Goal: Transaction & Acquisition: Purchase product/service

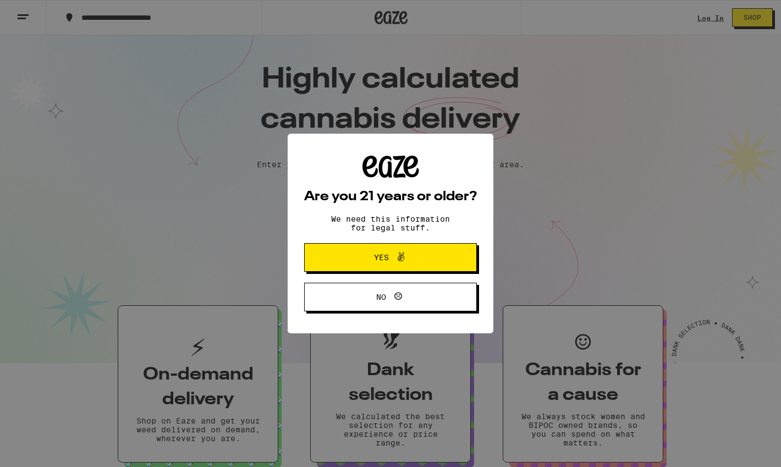
click at [348, 17] on div "Are you 21 years or older? We need this information for legal stuff. Yes No" at bounding box center [390, 233] width 781 height 467
click at [441, 267] on button "Yes" at bounding box center [390, 257] width 173 height 29
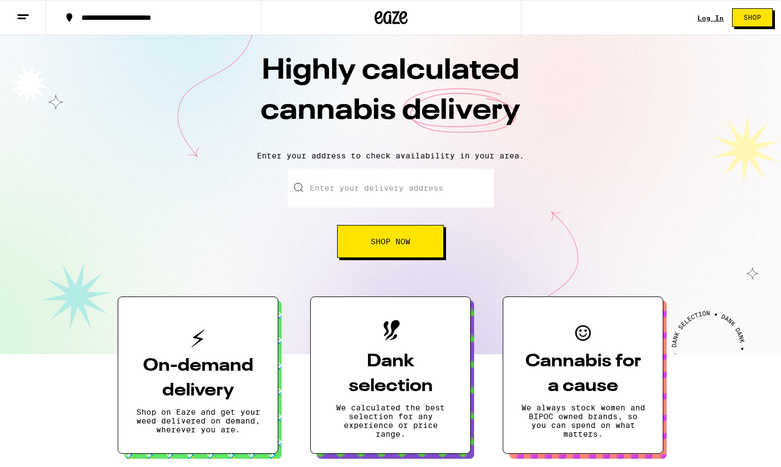
scroll to position [11, 0]
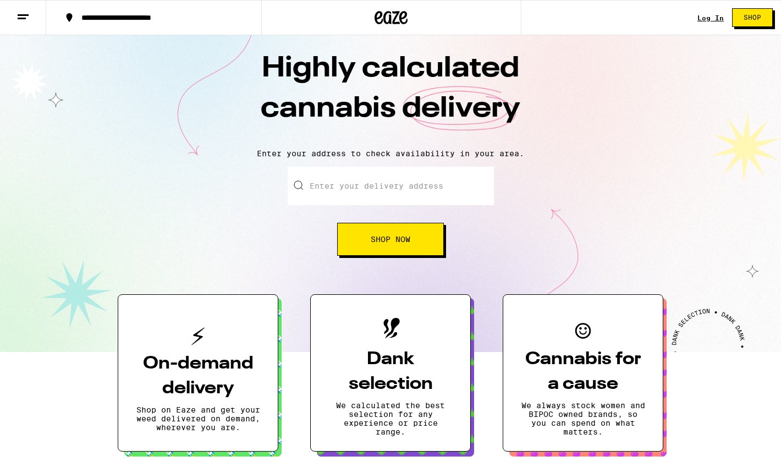
click at [398, 207] on div "Enter your delivery address Shop Now" at bounding box center [391, 211] width 206 height 89
click at [396, 197] on input "Enter your delivery address" at bounding box center [391, 186] width 206 height 39
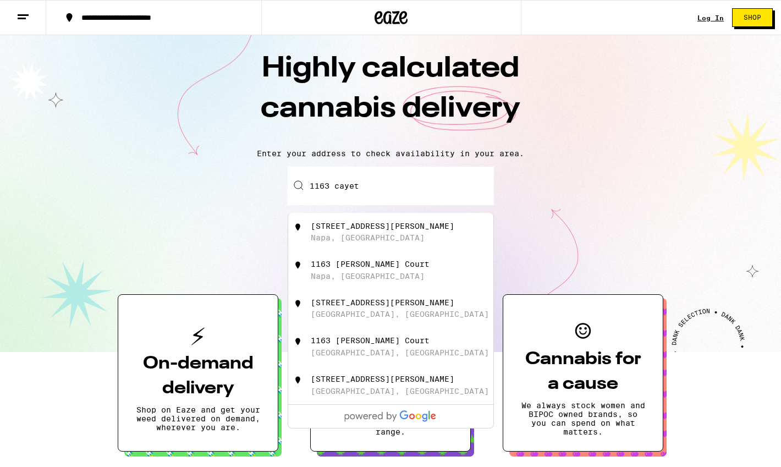
click at [382, 240] on div "[STREET_ADDRESS][PERSON_NAME]" at bounding box center [409, 232] width 196 height 21
type input "[STREET_ADDRESS][PERSON_NAME]"
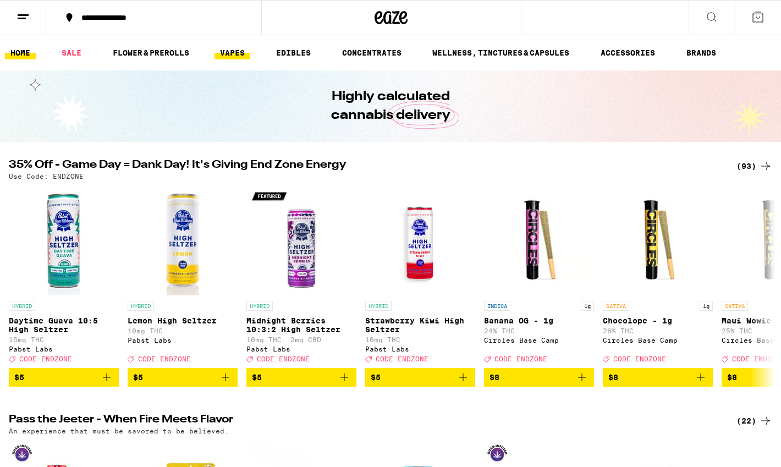
click at [234, 57] on link "VAPES" at bounding box center [233, 52] width 36 height 13
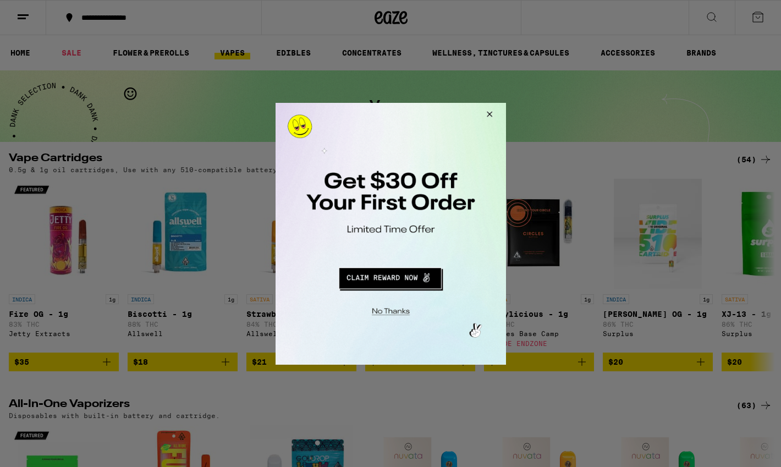
click at [395, 279] on button "Redirect to URL" at bounding box center [390, 276] width 192 height 26
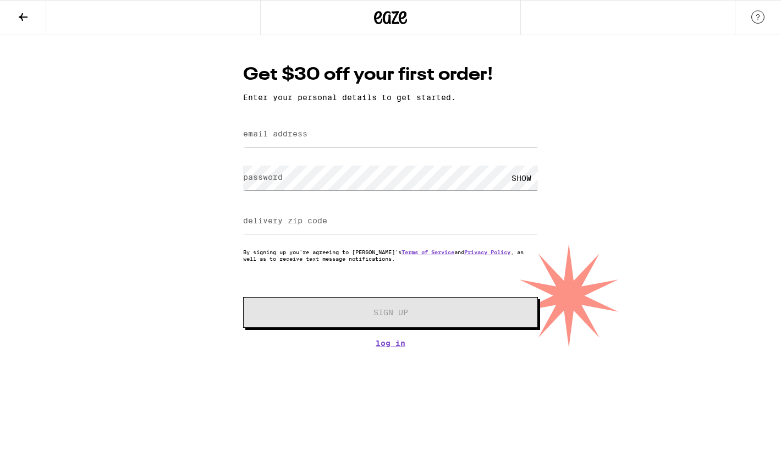
click at [20, 24] on button at bounding box center [23, 18] width 46 height 35
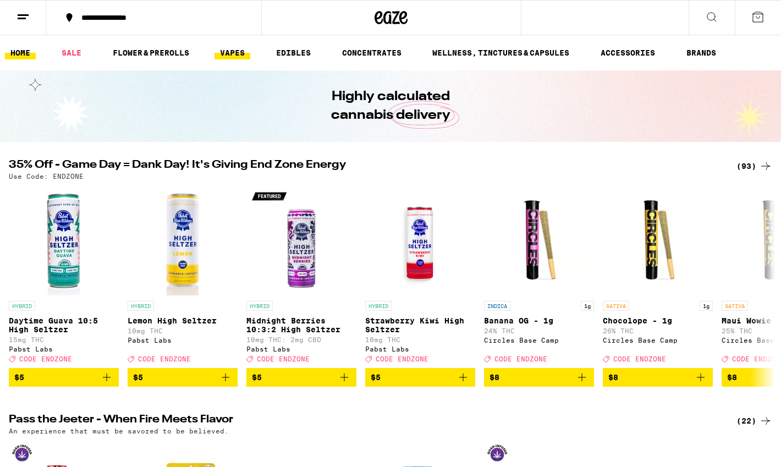
click at [237, 51] on link "VAPES" at bounding box center [233, 52] width 36 height 13
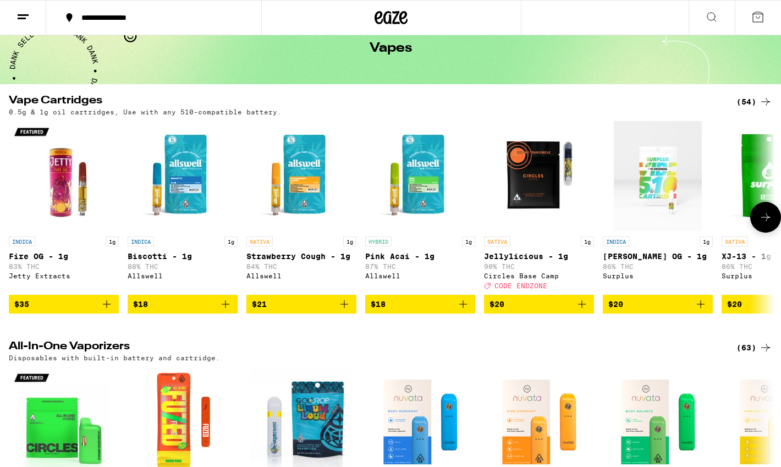
scroll to position [54, 0]
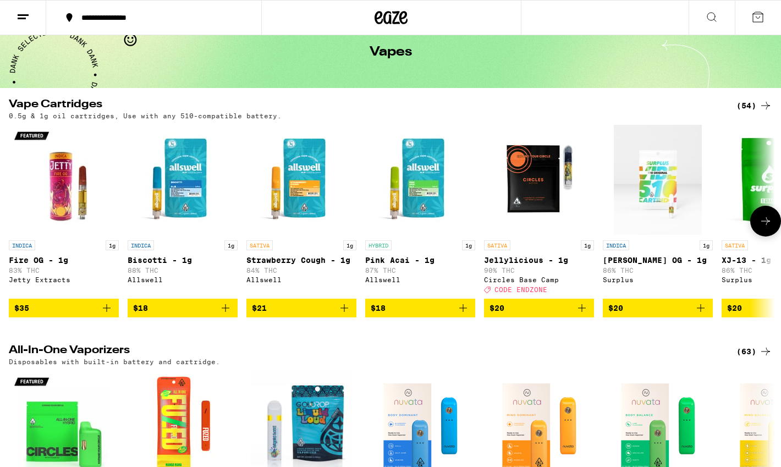
click at [440, 315] on span "$18" at bounding box center [420, 308] width 99 height 13
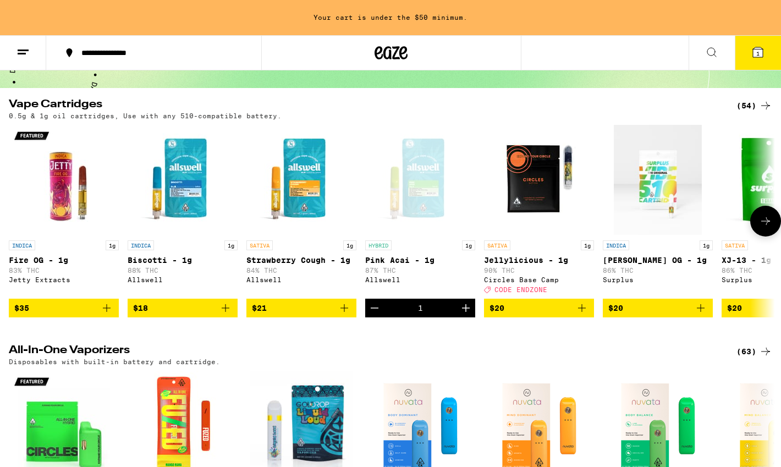
scroll to position [0, 0]
click at [215, 315] on span "$18" at bounding box center [182, 308] width 99 height 13
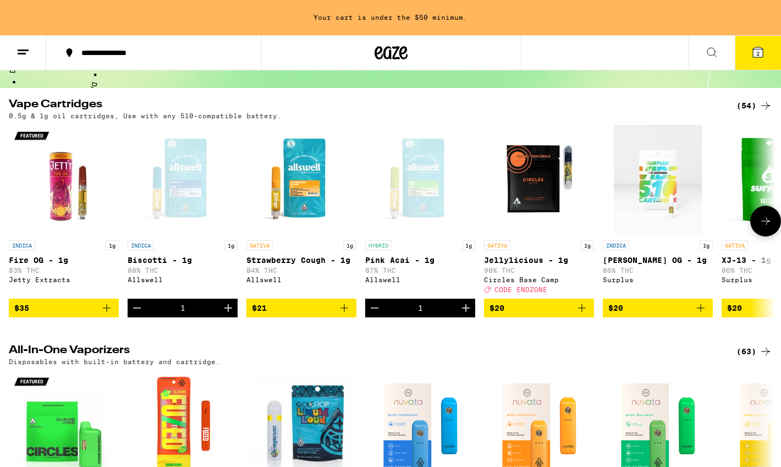
click at [761, 222] on icon at bounding box center [765, 221] width 13 height 13
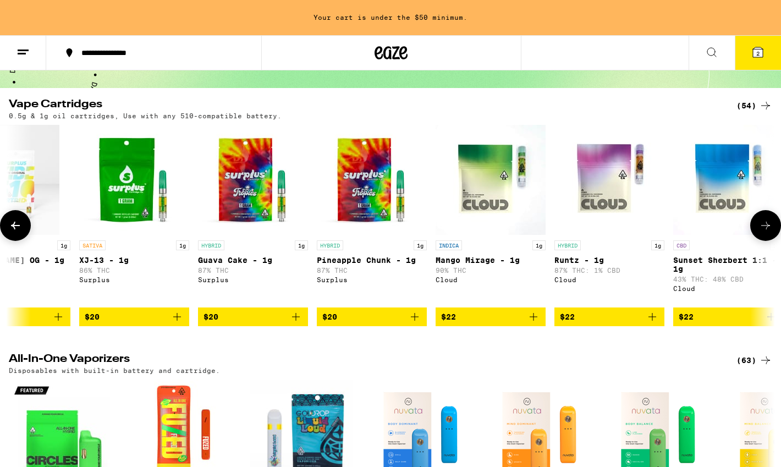
scroll to position [0, 644]
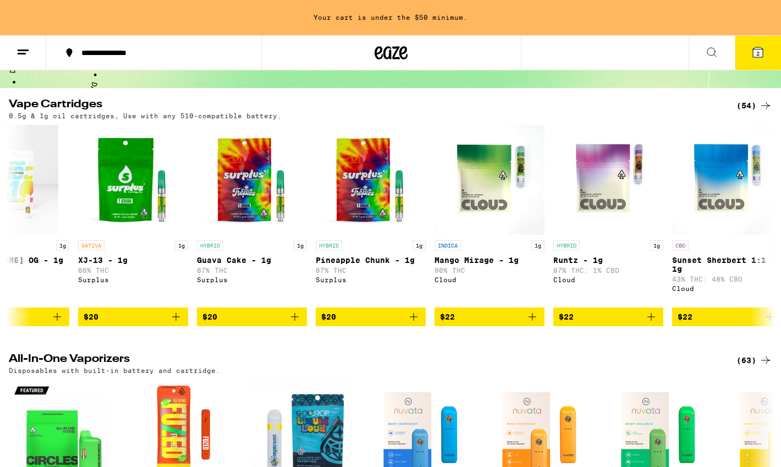
click at [761, 54] on icon at bounding box center [758, 52] width 10 height 10
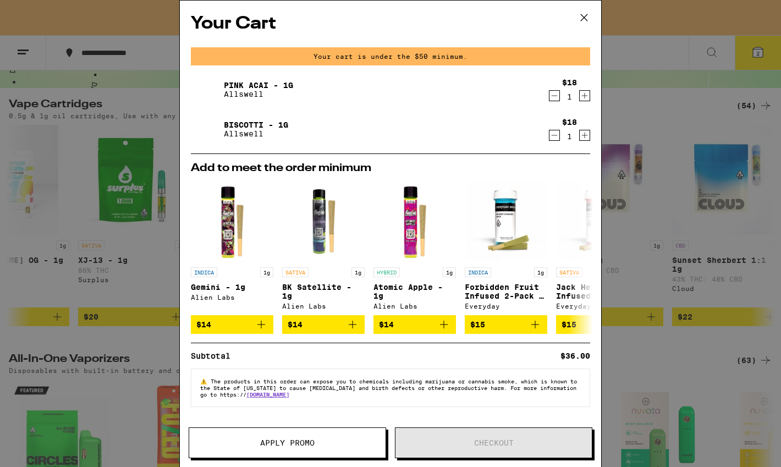
click at [586, 21] on icon at bounding box center [584, 17] width 17 height 17
